Goal: Check status

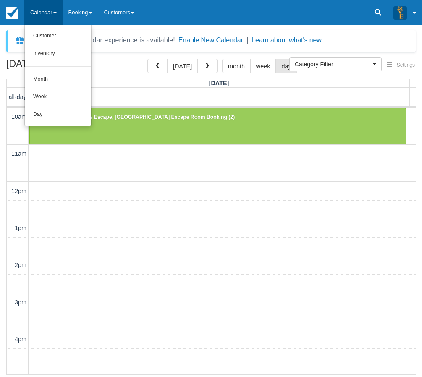
select select
click at [57, 119] on link "Day" at bounding box center [58, 115] width 66 height 18
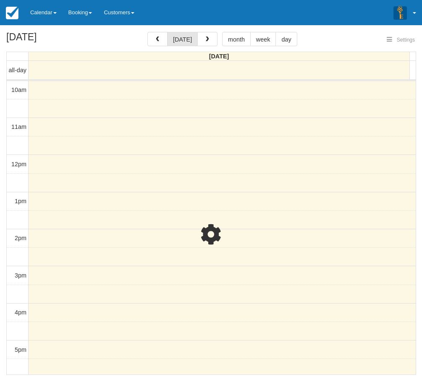
select select
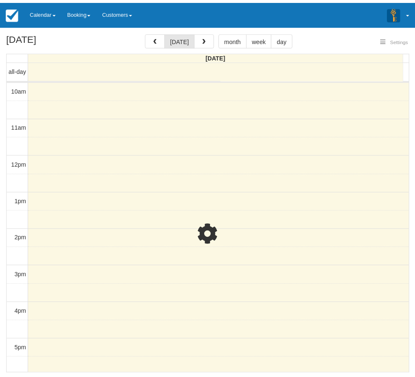
scroll to position [170, 0]
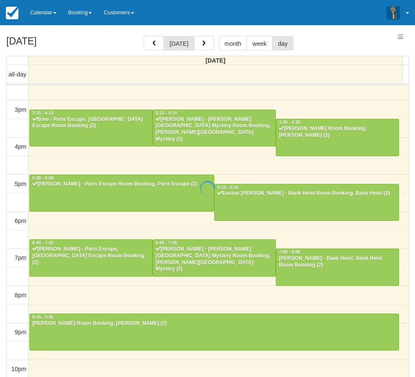
select select
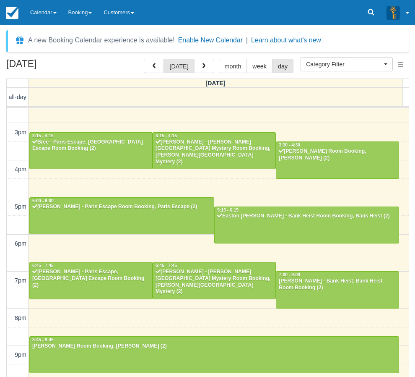
click at [2, 261] on div "[DATE] [DATE] month week day [DATE] all-day 10am 11am 12pm 1pm 2pm 3pm 4pm 5pm …" at bounding box center [207, 230] width 415 height 343
